Goal: Obtain resource: Obtain resource

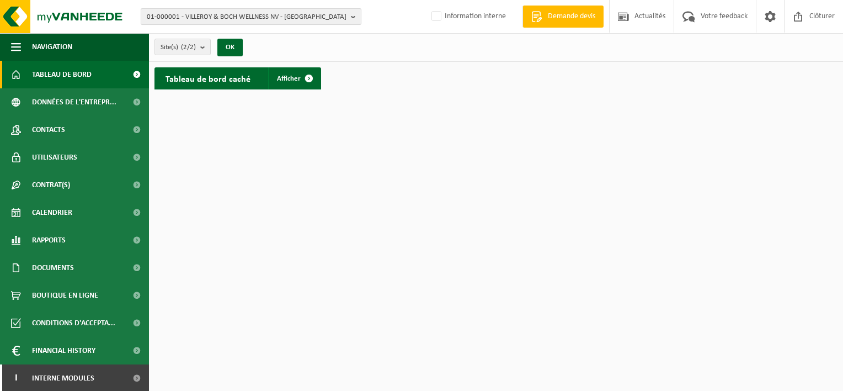
click at [250, 15] on span "01-000001 - VILLEROY & BOCH WELLNESS NV - ROESELARE" at bounding box center [247, 17] width 200 height 17
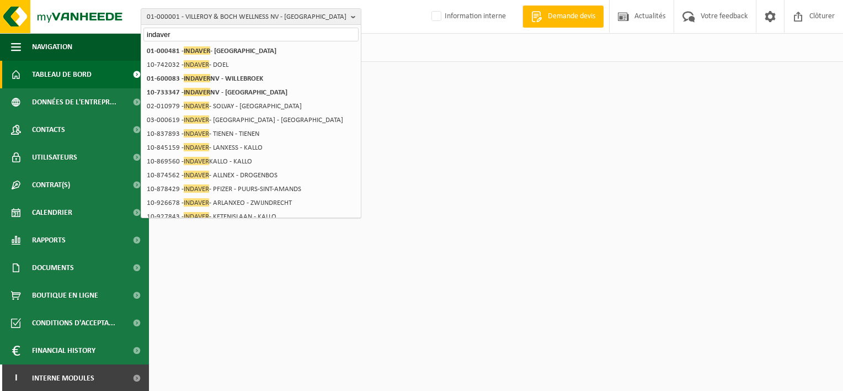
type input "indaver"
drag, startPoint x: 194, startPoint y: 33, endPoint x: 118, endPoint y: 32, distance: 75.6
click at [118, 32] on div "01-000001 - VILLEROY & BOCH WELLNESS NV - ROESELARE indaver 01-000001 - VILLERO…" at bounding box center [421, 17] width 843 height 34
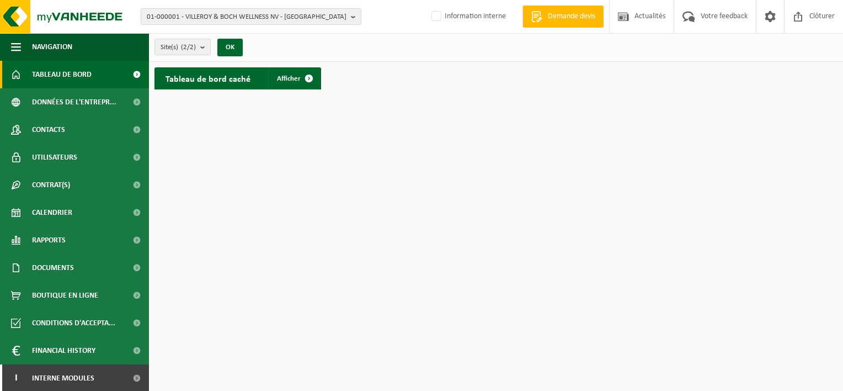
click at [242, 15] on span "01-000001 - VILLEROY & BOCH WELLNESS NV - ROESELARE" at bounding box center [247, 17] width 200 height 17
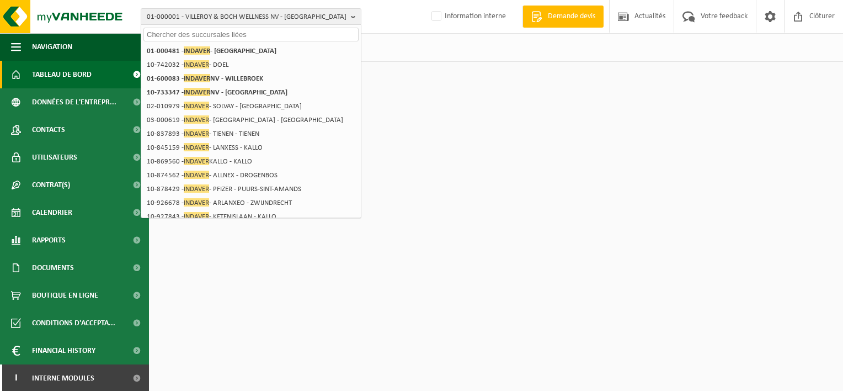
click at [210, 36] on input "text" at bounding box center [250, 35] width 215 height 14
paste input "01-000481"
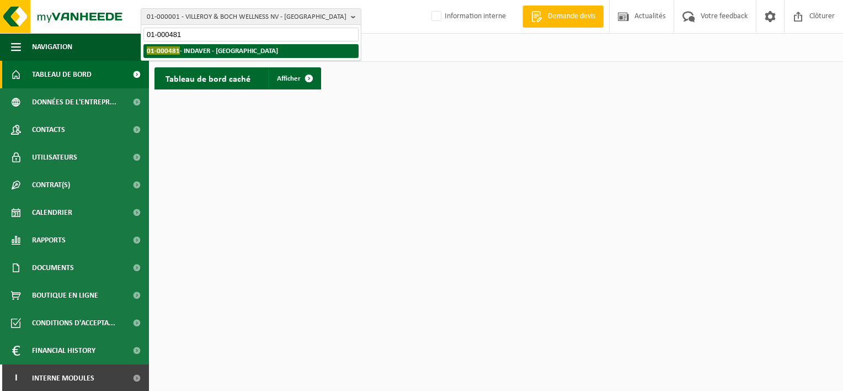
type input "01-000481"
click at [221, 56] on li "01-000481 - INDAVER - ANTWERPEN" at bounding box center [250, 51] width 215 height 14
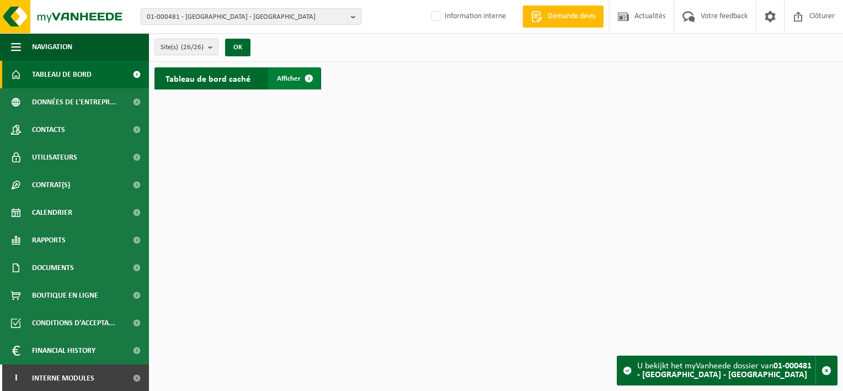
click at [303, 77] on span at bounding box center [309, 78] width 22 height 22
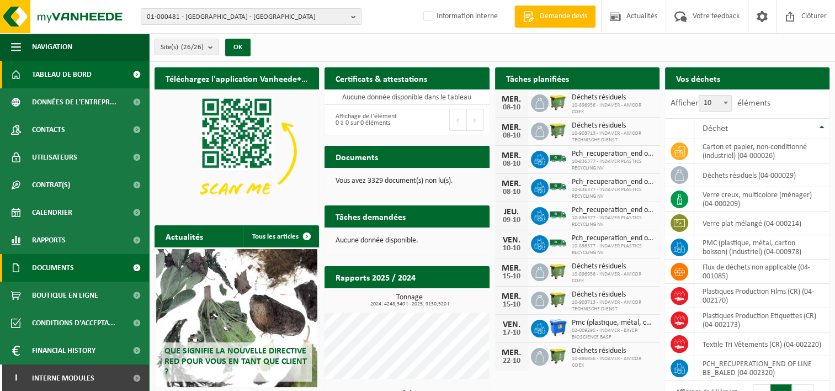
click at [127, 268] on span at bounding box center [136, 268] width 25 height 28
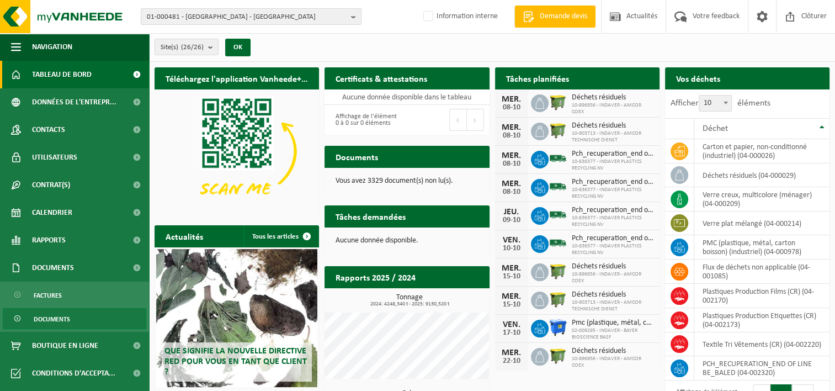
click at [76, 319] on link "Documents" at bounding box center [74, 318] width 143 height 21
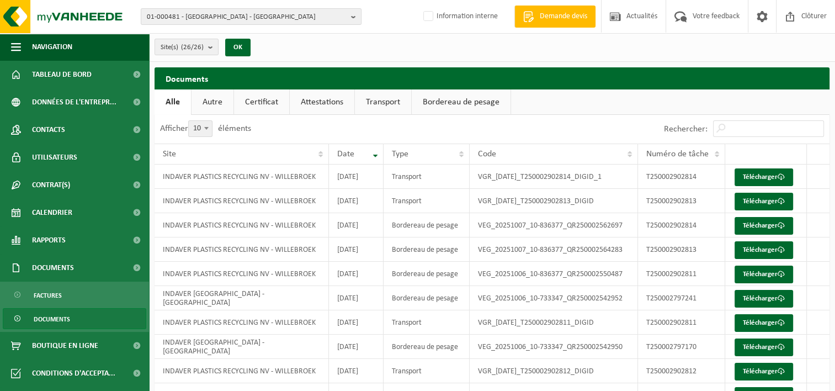
click at [265, 104] on link "Certificat" at bounding box center [261, 101] width 55 height 25
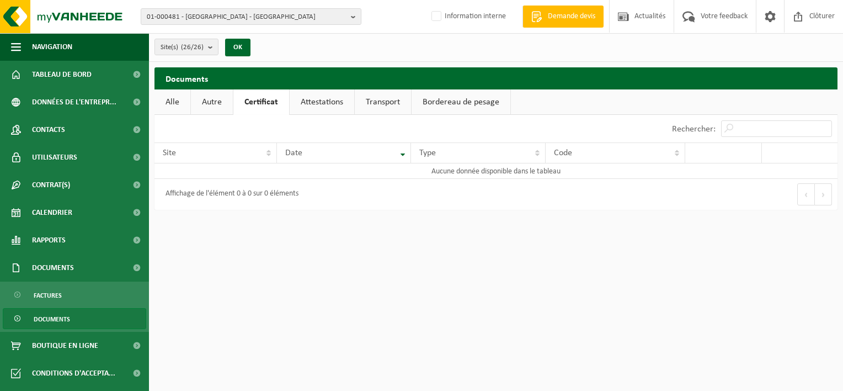
click at [220, 102] on link "Autre" at bounding box center [212, 101] width 42 height 25
click at [174, 100] on link "Alle" at bounding box center [172, 101] width 36 height 25
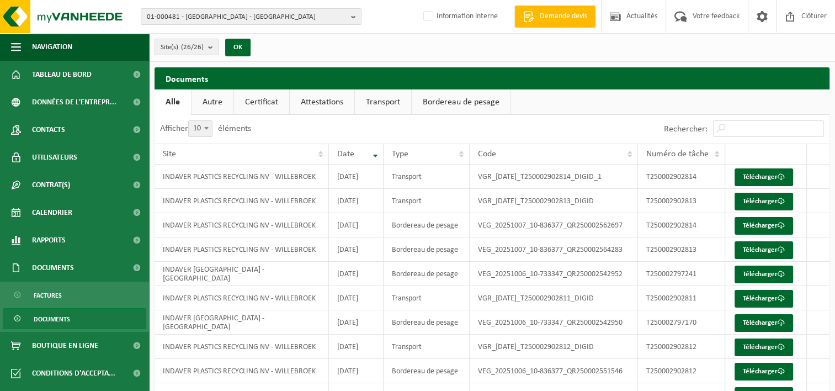
click at [481, 94] on link "Bordereau de pesage" at bounding box center [461, 101] width 99 height 25
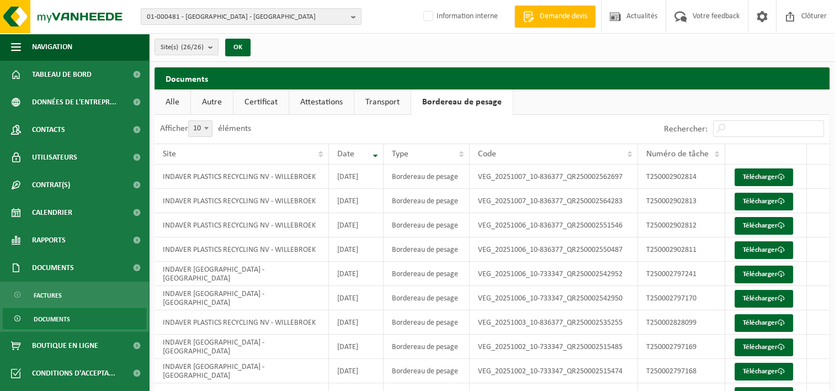
click at [386, 101] on link "Transport" at bounding box center [382, 101] width 56 height 25
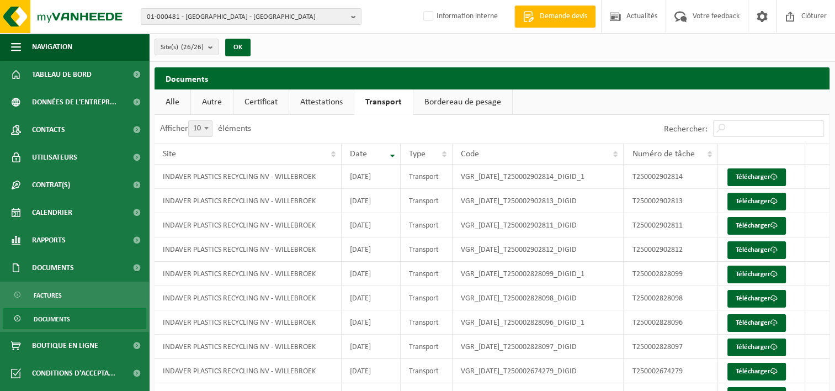
click at [326, 102] on link "Attestations" at bounding box center [321, 101] width 65 height 25
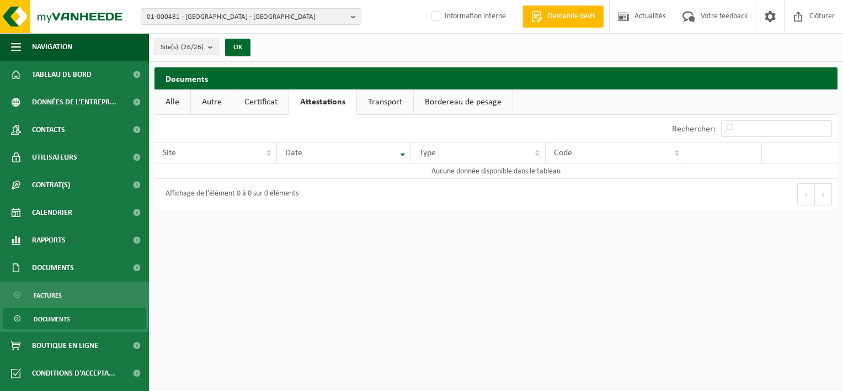
click at [273, 102] on link "Certificat" at bounding box center [260, 101] width 55 height 25
click at [263, 13] on span "01-000481 - [GEOGRAPHIC_DATA] - [GEOGRAPHIC_DATA]" at bounding box center [247, 17] width 200 height 17
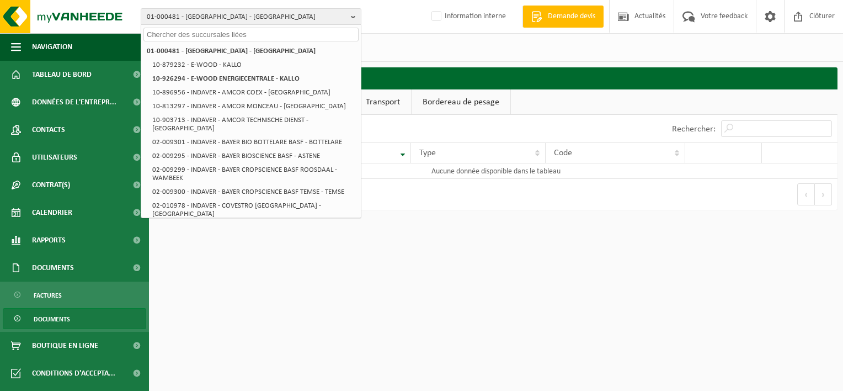
click at [247, 35] on input "text" at bounding box center [250, 35] width 215 height 14
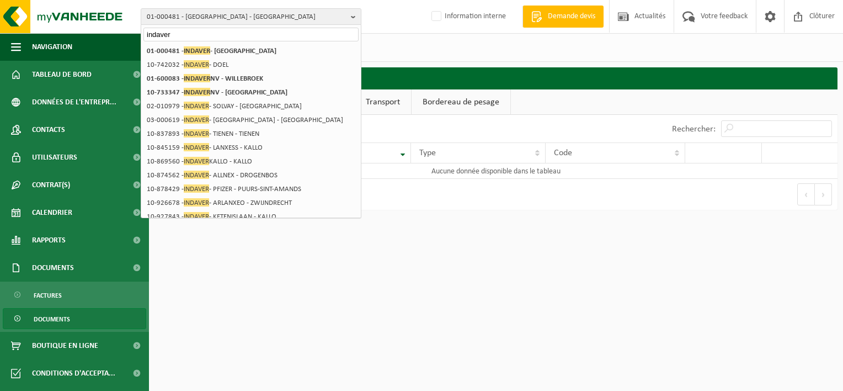
type input "indaver"
click at [409, 44] on div "Site(s) (26/26) Tout sélectionner Tout désélectionner INDAVER - ANTWERPEN E-WOO…" at bounding box center [496, 47] width 694 height 29
